Goal: Check status: Check status

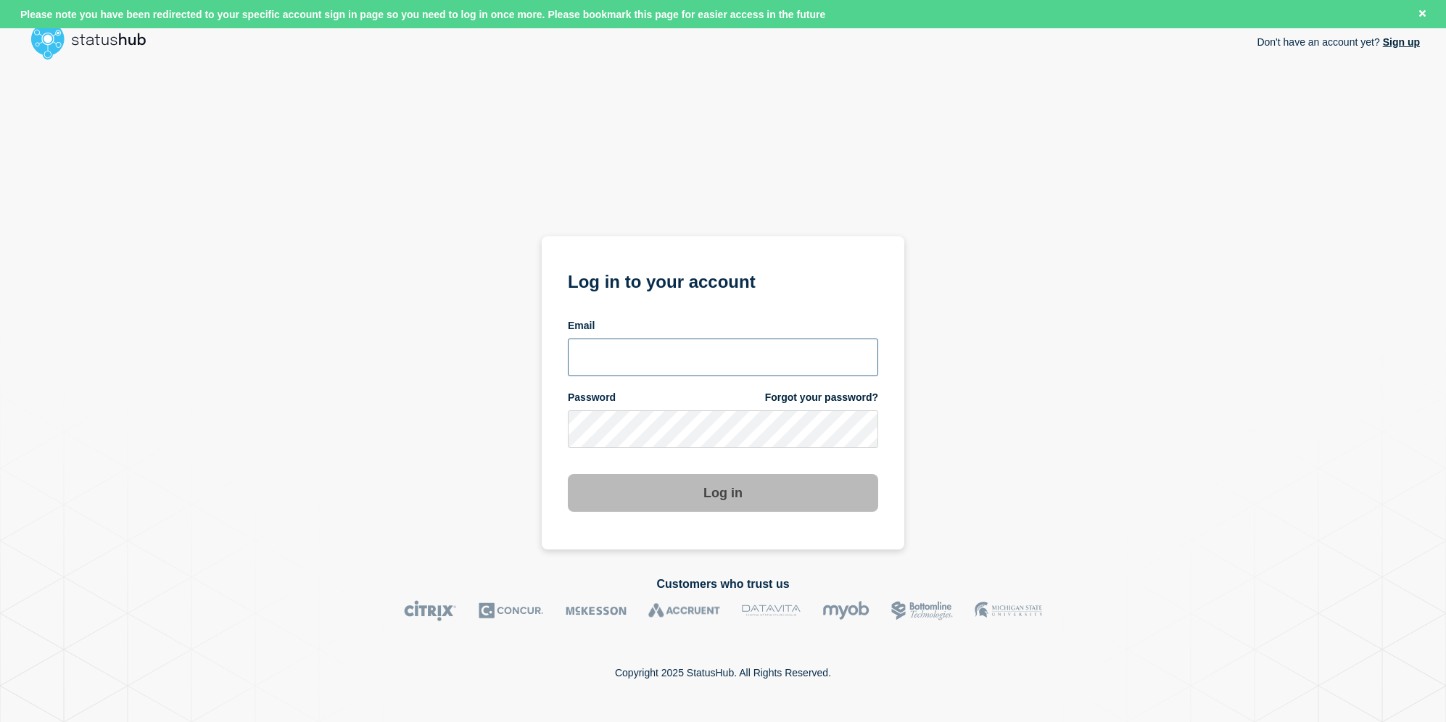
click at [615, 366] on input "email input" at bounding box center [723, 358] width 310 height 38
type input "[PERSON_NAME][EMAIL_ADDRESS][DOMAIN_NAME]"
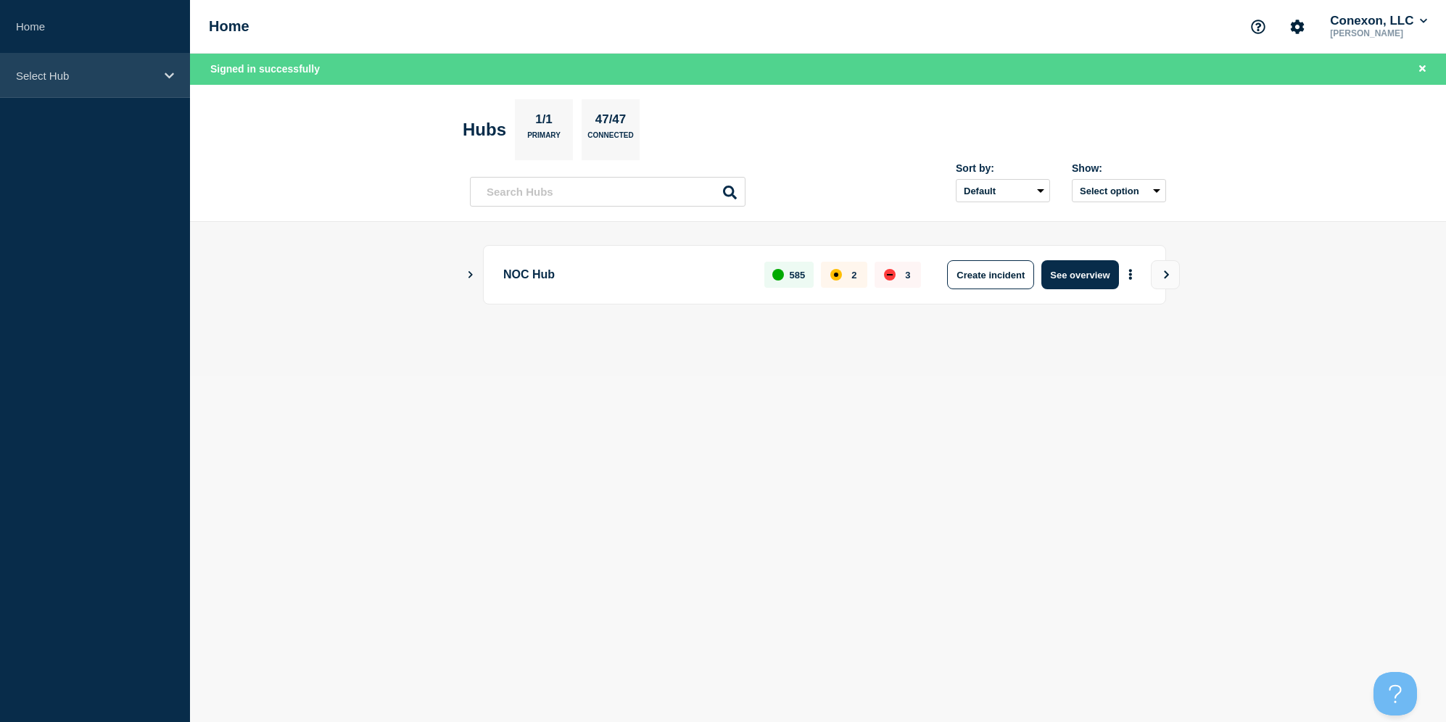
click at [149, 75] on p "Select Hub" at bounding box center [85, 76] width 139 height 12
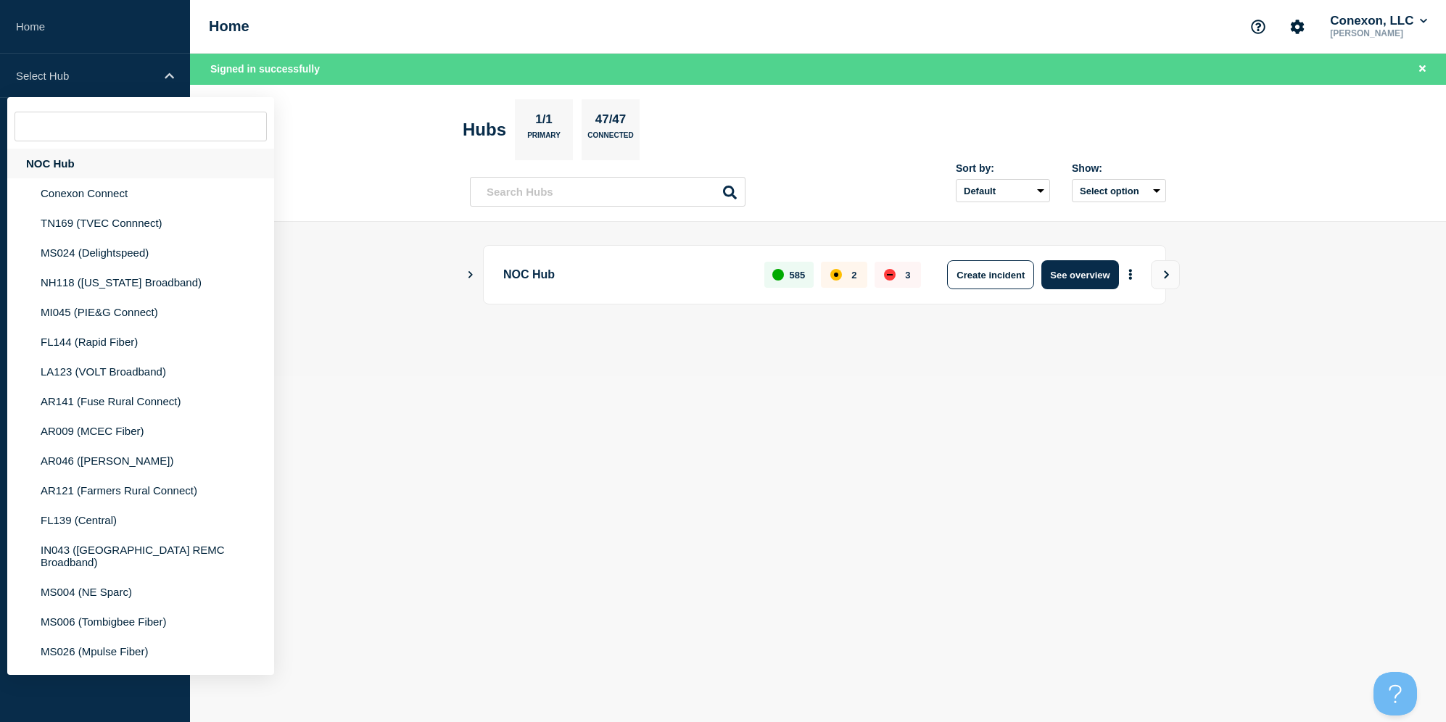
click at [61, 171] on div "NOC Hub" at bounding box center [140, 164] width 267 height 30
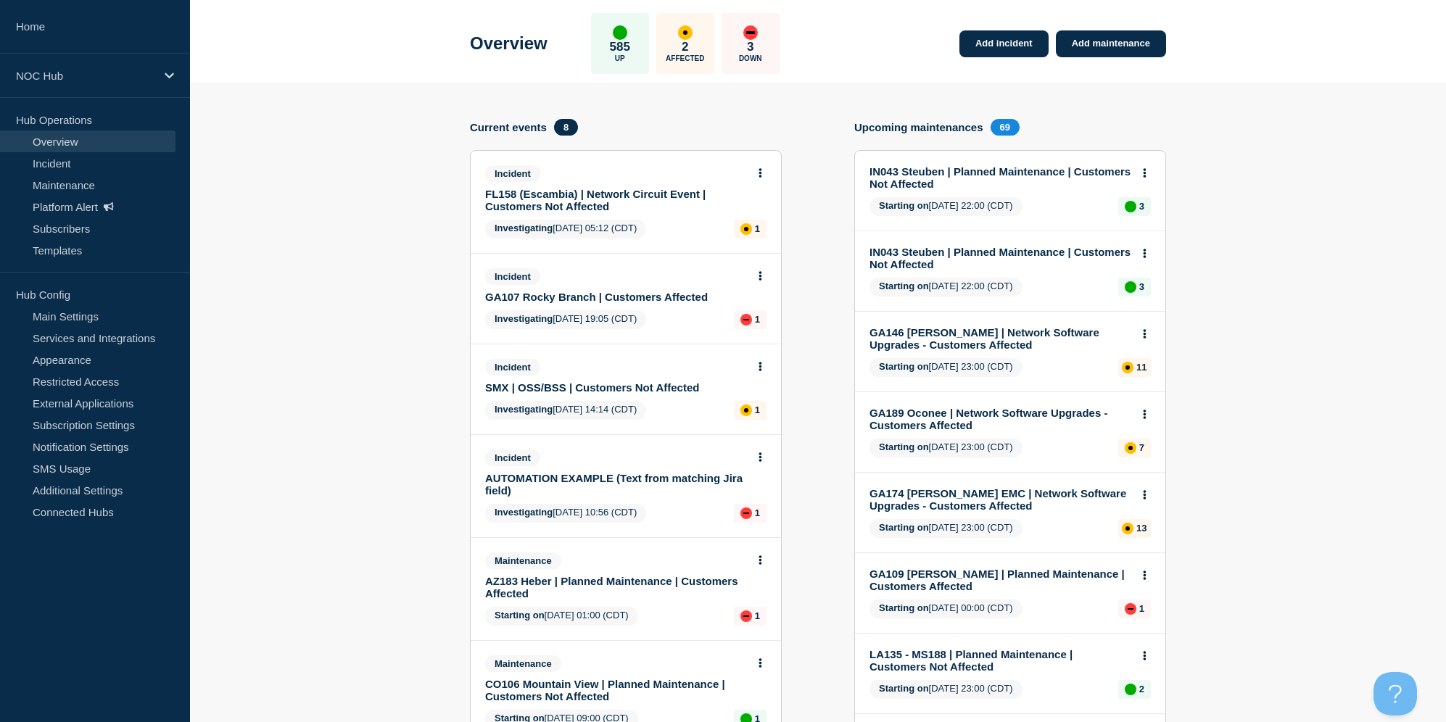
scroll to position [61, 0]
click at [592, 392] on link "SMX | OSS/BSS | Customers Not Affected" at bounding box center [616, 386] width 262 height 12
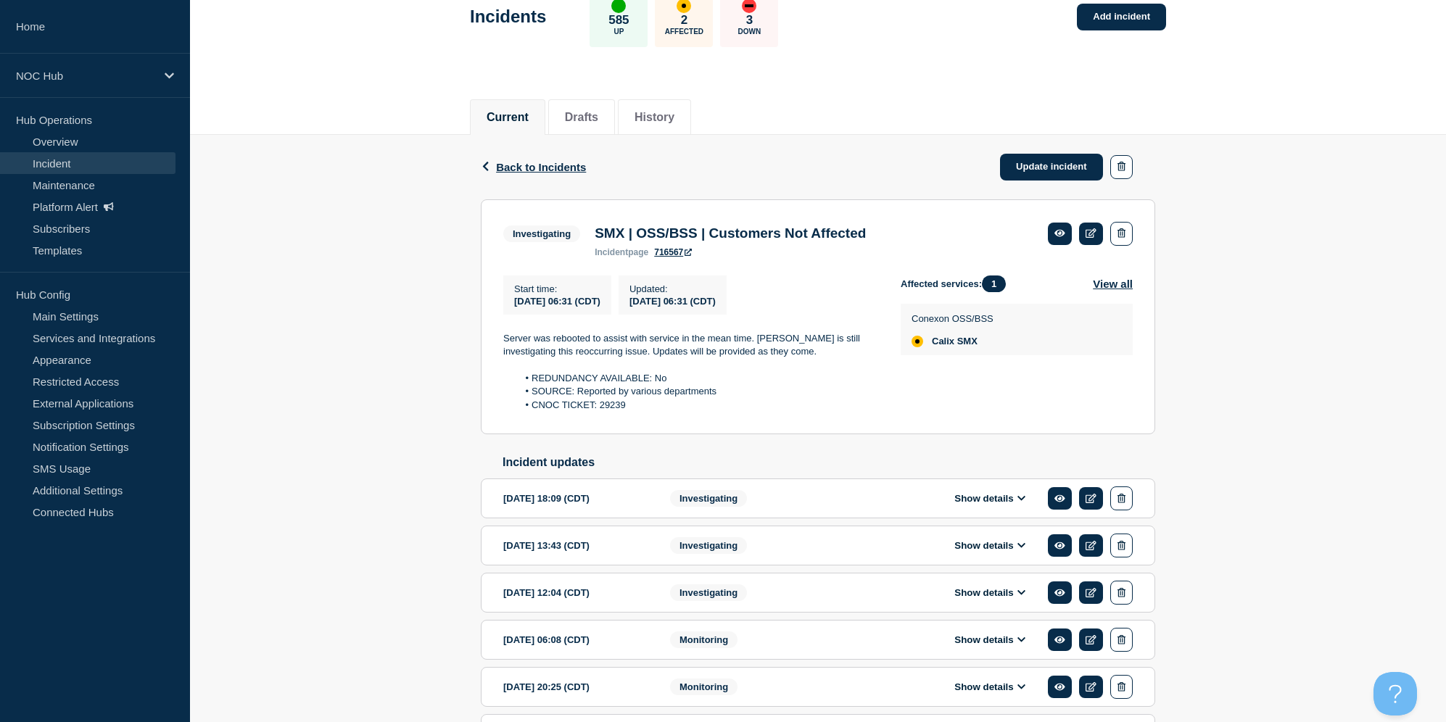
scroll to position [81, 0]
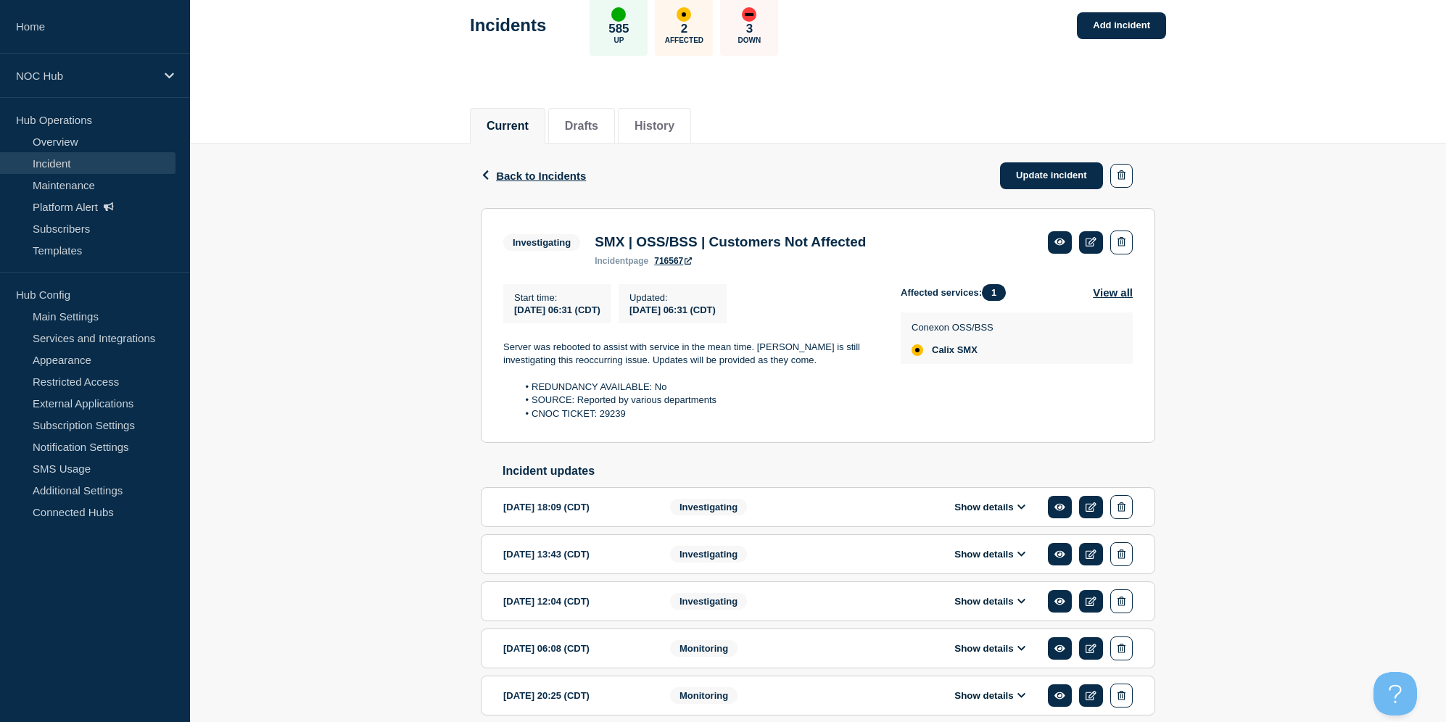
click at [670, 266] on link "716567" at bounding box center [673, 261] width 38 height 10
